Goal: Check status: Check status

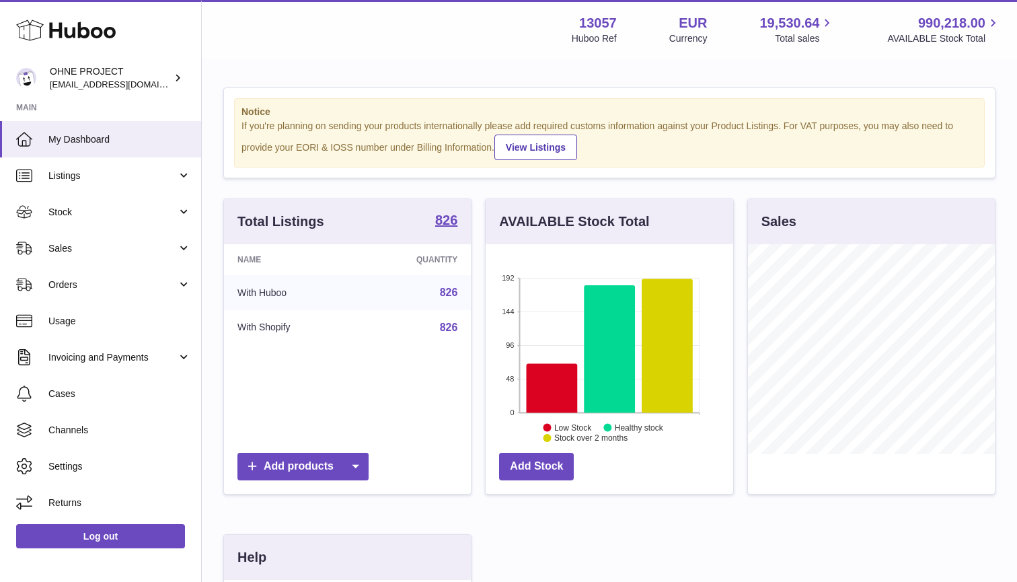
scroll to position [210, 248]
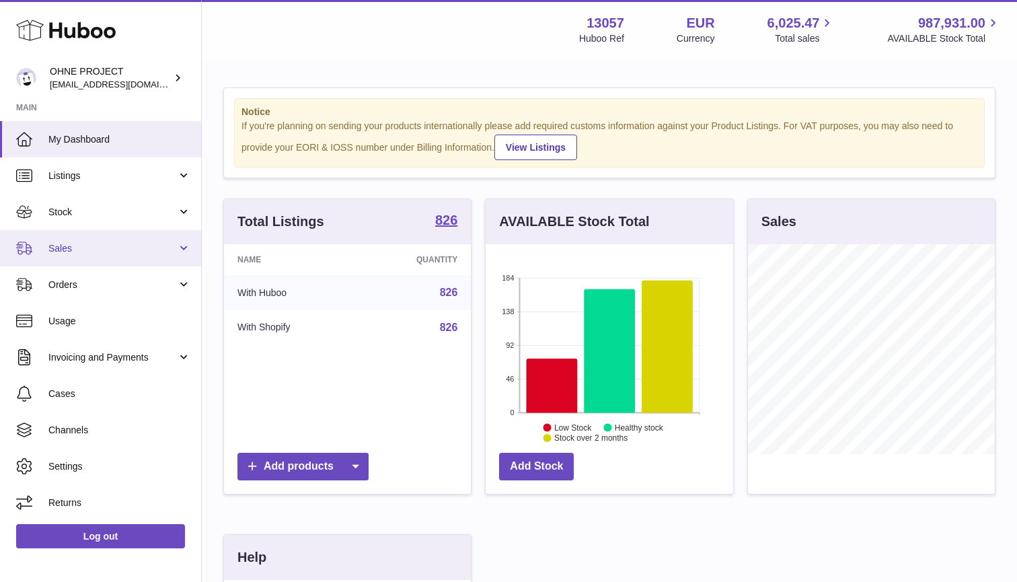
click at [78, 248] on span "Sales" at bounding box center [112, 248] width 129 height 13
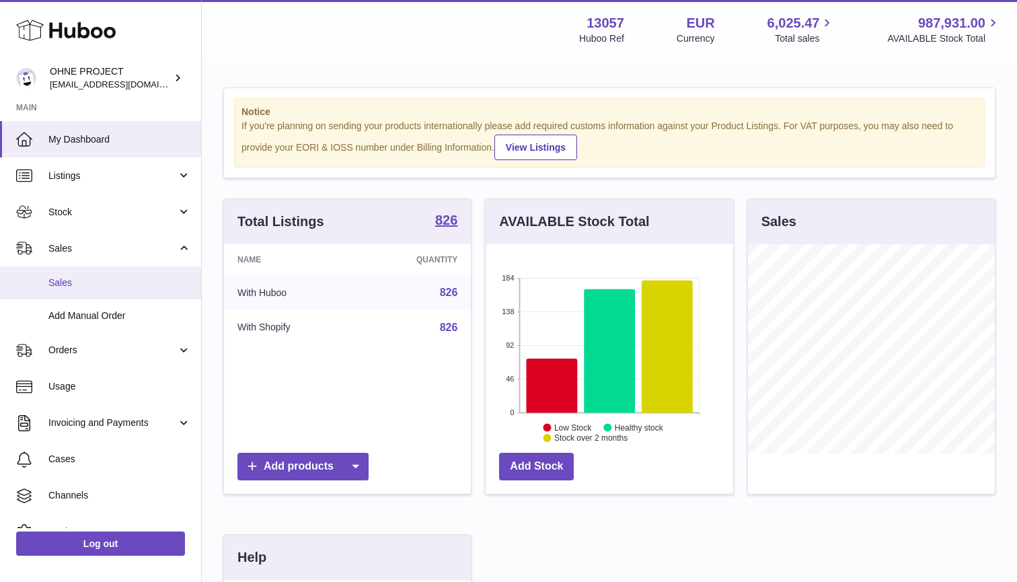
click at [74, 283] on span "Sales" at bounding box center [119, 283] width 143 height 13
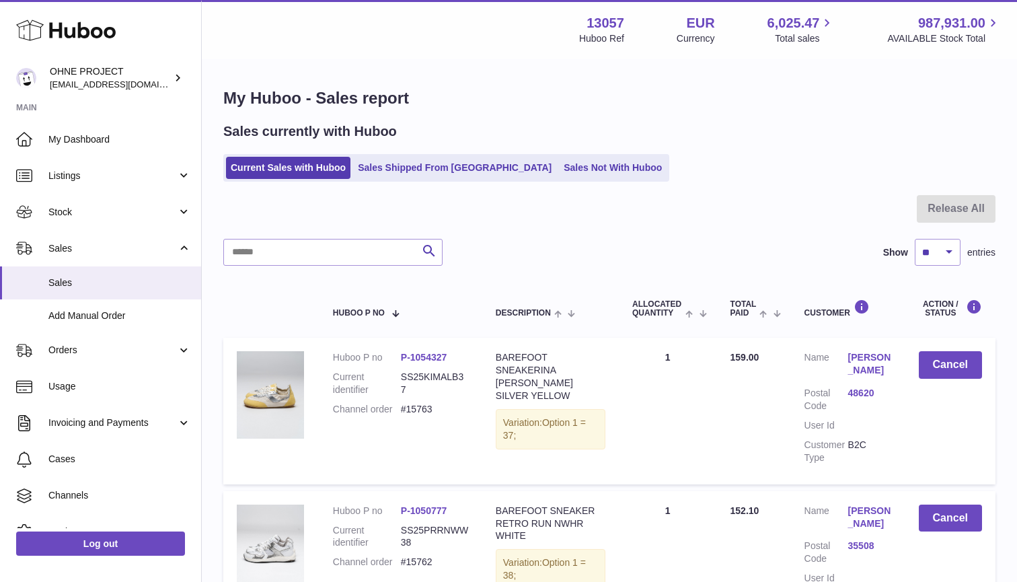
click at [421, 173] on link "Sales Shipped From [GEOGRAPHIC_DATA]" at bounding box center [454, 168] width 203 height 22
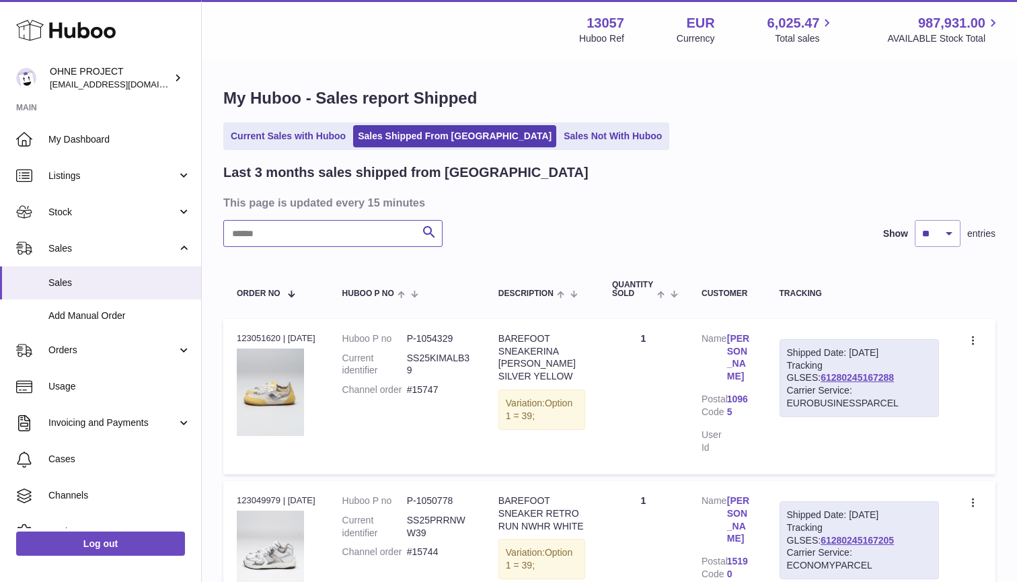
click at [300, 236] on input "text" at bounding box center [332, 233] width 219 height 27
type input "*********"
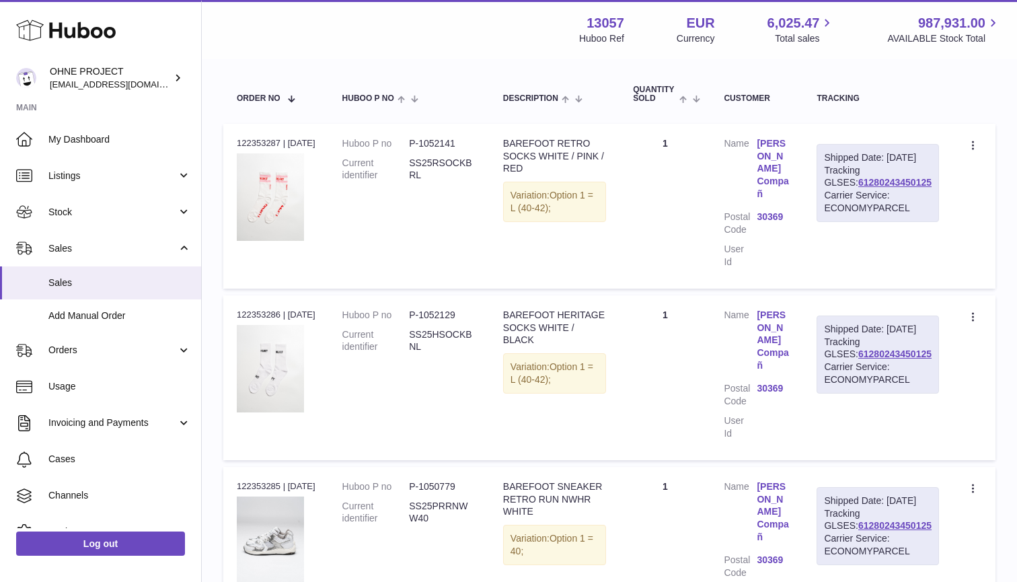
scroll to position [178, 0]
